Goal: Information Seeking & Learning: Learn about a topic

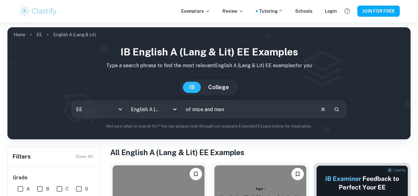
type input "of mice and men"
drag, startPoint x: 0, startPoint y: 0, endPoint x: 332, endPoint y: 106, distance: 348.8
click at [332, 106] on button "Search" at bounding box center [336, 109] width 11 height 11
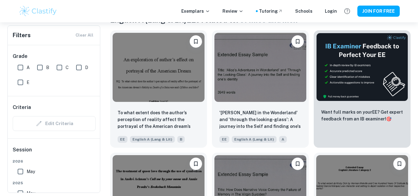
scroll to position [138, 0]
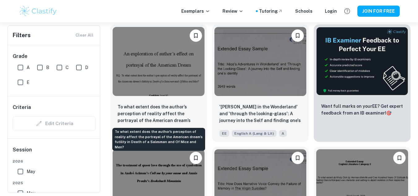
click at [186, 103] on p "To what extent does the author’s perception of reality affect the portrayal of …" at bounding box center [159, 113] width 82 height 21
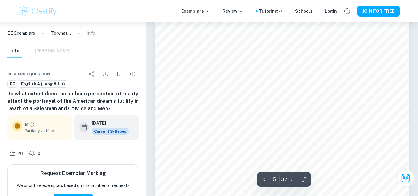
scroll to position [1464, 0]
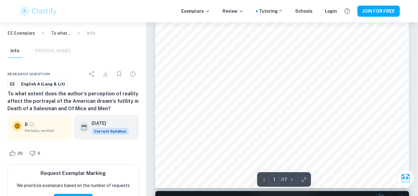
scroll to position [161, 0]
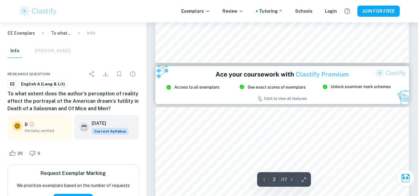
type input "3"
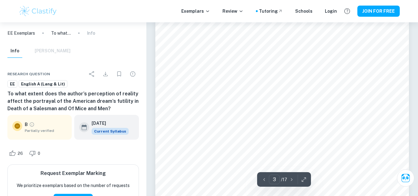
scroll to position [851, 0]
